Goal: Communication & Community: Answer question/provide support

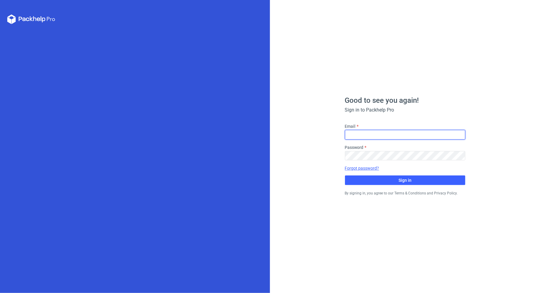
click at [359, 133] on input "Email" at bounding box center [405, 135] width 120 height 10
type input "[PERSON_NAME][EMAIL_ADDRESS][PERSON_NAME][DOMAIN_NAME]"
click at [374, 161] on fieldset "Email michal.palasek@packhelp.com Password Forgot password? Sign in" at bounding box center [405, 154] width 120 height 62
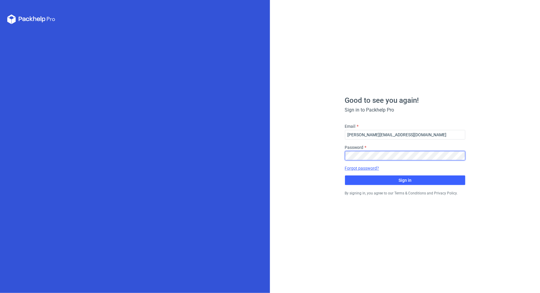
click at [345, 175] on button "Sign in" at bounding box center [405, 180] width 120 height 10
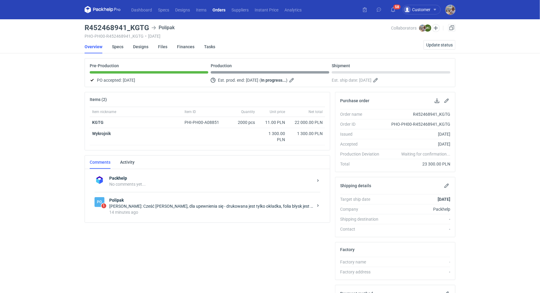
click at [186, 203] on div "Marcin Czarnecki: Cześć Michał, dla upewnienia się - drukowana jest tylko okład…" at bounding box center [211, 206] width 204 height 6
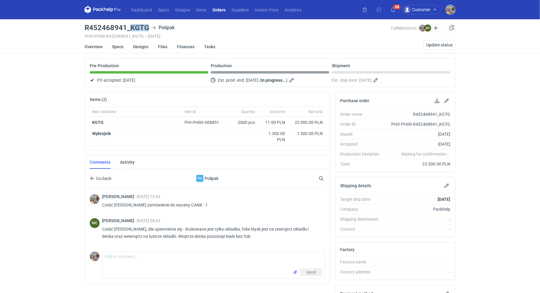
drag, startPoint x: 129, startPoint y: 26, endPoint x: 147, endPoint y: 25, distance: 17.5
click at [147, 25] on h3 "R452468941_KGTG" at bounding box center [117, 27] width 64 height 7
copy h3 "KGTG"
click at [138, 261] on textarea "Comment message" at bounding box center [213, 259] width 222 height 17
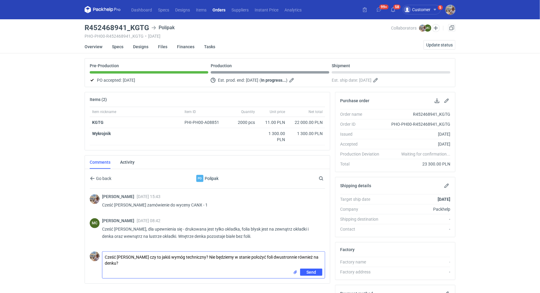
type textarea "Cześć Marcin czy to jakiś wymóg techniczny? Nie będziemy w stanie położyć foli …"
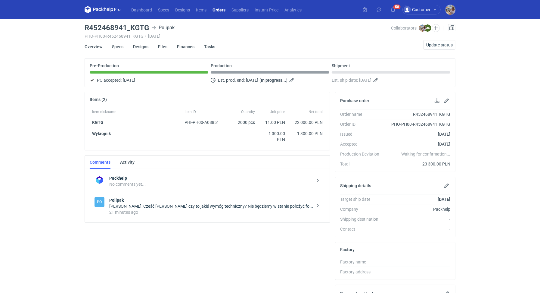
click at [136, 206] on div "Michał Palasek: Cześć Marcin czy to jakiś wymóg techniczny? Nie będziemy w stan…" at bounding box center [211, 206] width 204 height 6
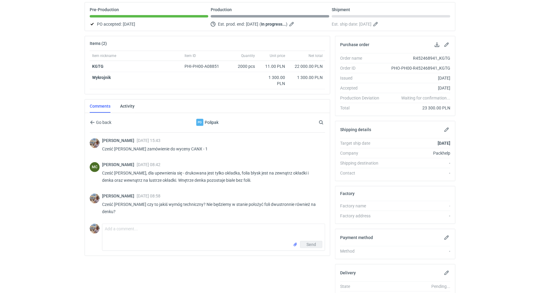
scroll to position [27, 0]
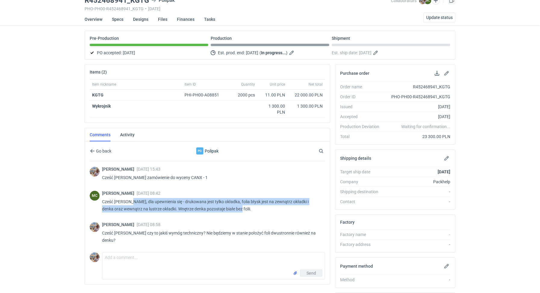
drag, startPoint x: 232, startPoint y: 207, endPoint x: 129, endPoint y: 199, distance: 102.4
click at [129, 199] on p "Cześć Michał, dla upewnienia się - drukowana jest tylko okładka, folia błysk je…" at bounding box center [211, 205] width 218 height 14
copy p "dla upewnienia się - drukowana jest tylko okładka, folia błysk jest na zewnątrz…"
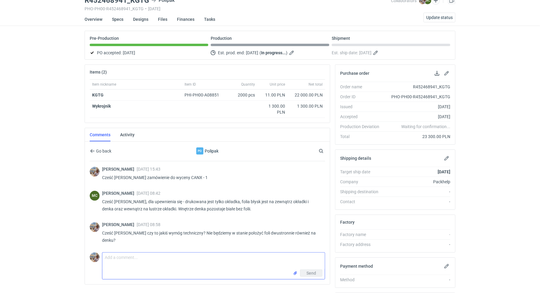
click at [132, 256] on textarea "Comment message" at bounding box center [213, 260] width 222 height 17
type textarea "Marcin róbmy laminację po całości z obu stron. Wewnątrz denka również."
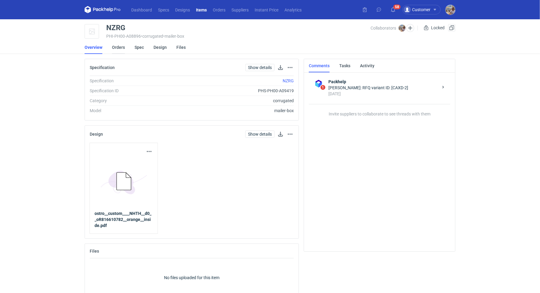
click at [114, 46] on link "Orders" at bounding box center [118, 47] width 13 height 13
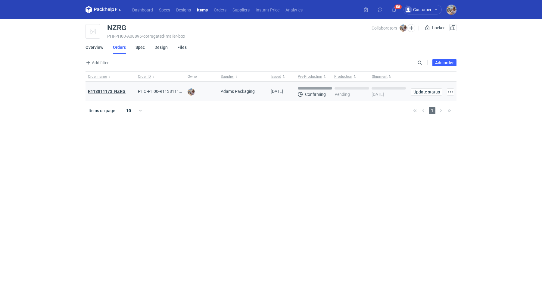
click at [120, 92] on strong "R113811173_NZRG" at bounding box center [107, 91] width 38 height 5
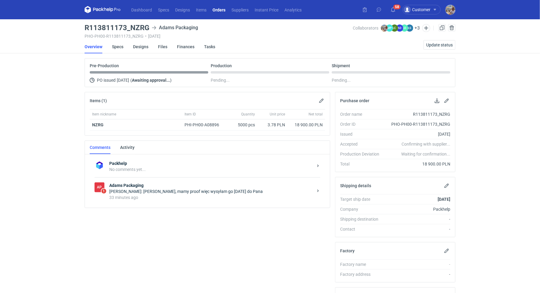
click at [166, 201] on div "AP 1 Adams Packaging [PERSON_NAME]: [PERSON_NAME], mamy proof więc wysyłam go […" at bounding box center [208, 191] width 226 height 28
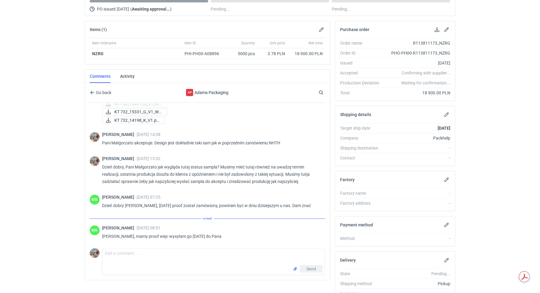
scroll to position [100, 0]
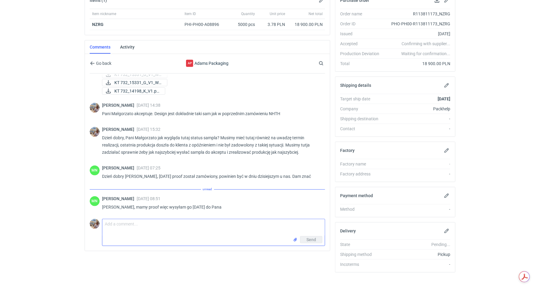
click at [136, 230] on textarea "Comment message" at bounding box center [213, 227] width 222 height 17
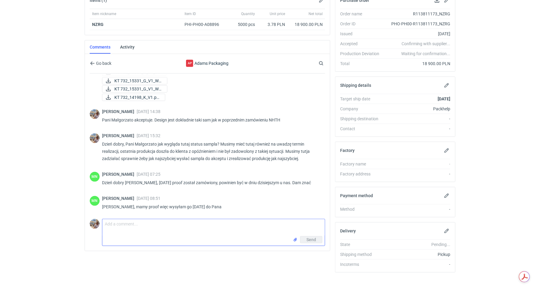
scroll to position [304, 0]
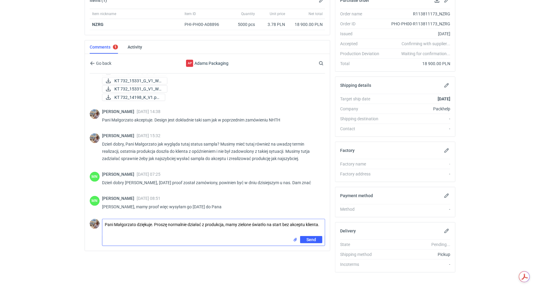
type textarea "Pani Małgorzato dziękuje. Proszę normalnie działać z produkcja, mamy zielone św…"
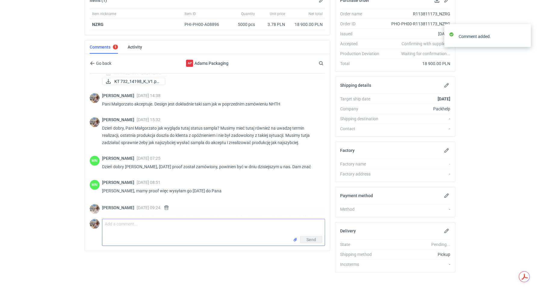
scroll to position [330, 0]
